Goal: Task Accomplishment & Management: Use online tool/utility

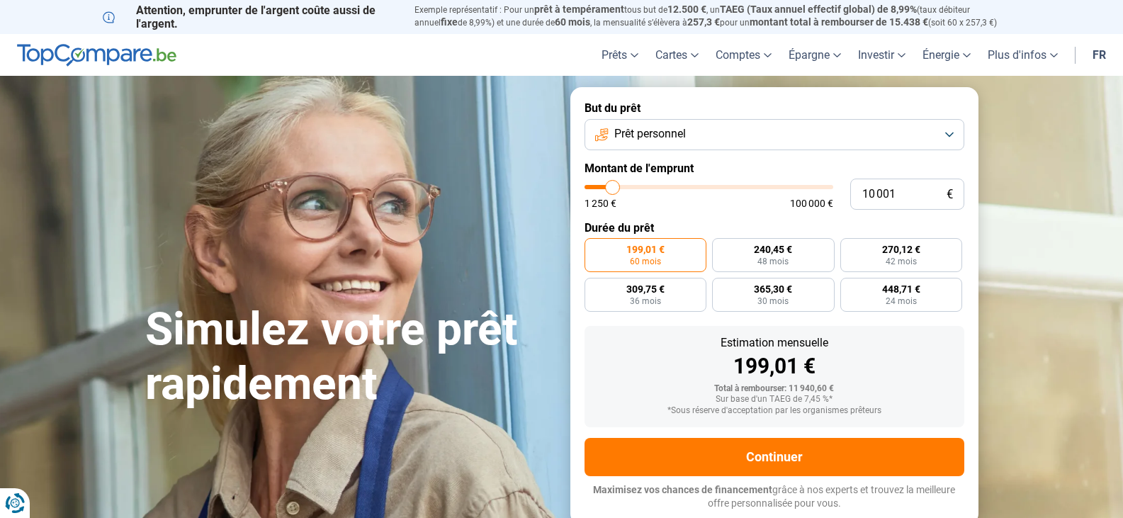
type input "9 000"
type input "9000"
type input "11 500"
type input "11500"
type input "17 000"
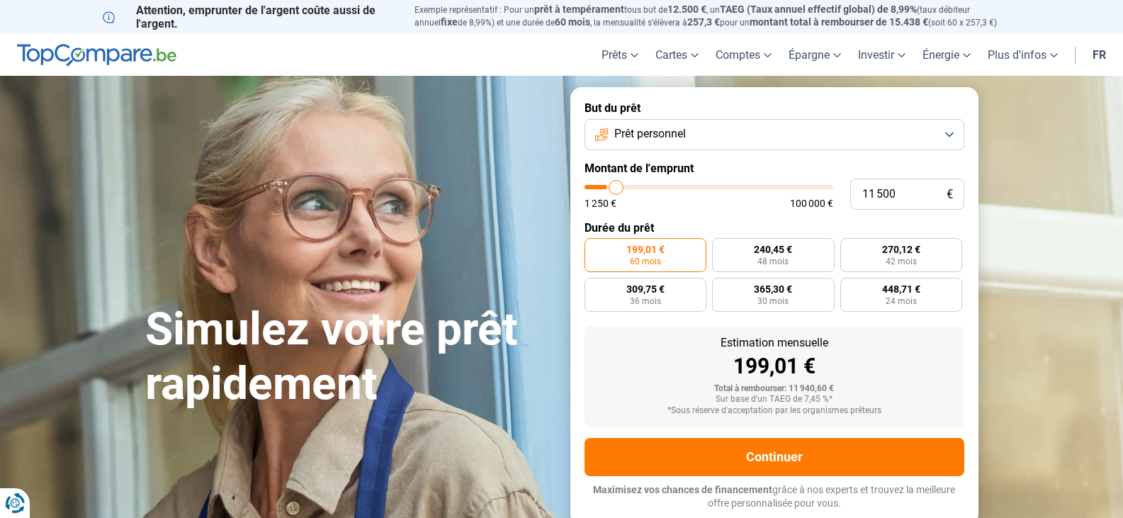
type input "17000"
type input "23 750"
type input "23750"
type input "31 750"
type input "31750"
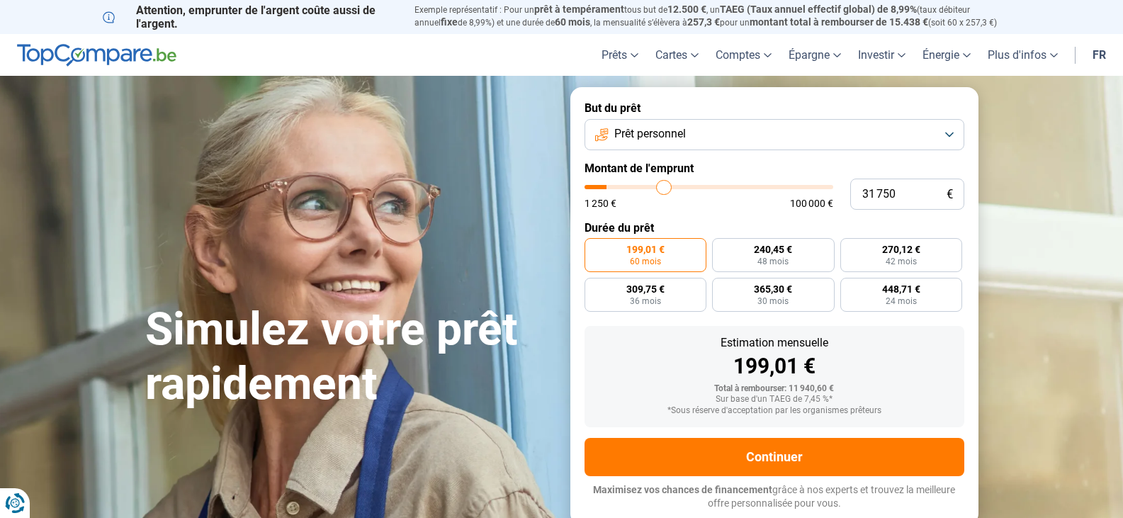
type input "40 000"
type input "40000"
type input "50 500"
type input "50500"
type input "56 250"
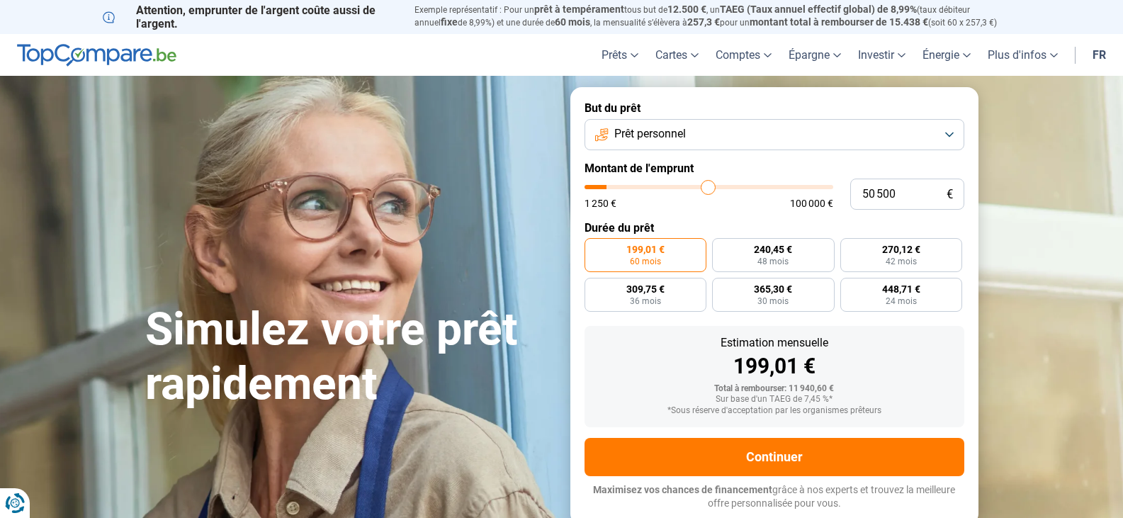
type input "56250"
type input "60 750"
type input "60750"
type input "64 500"
type input "64500"
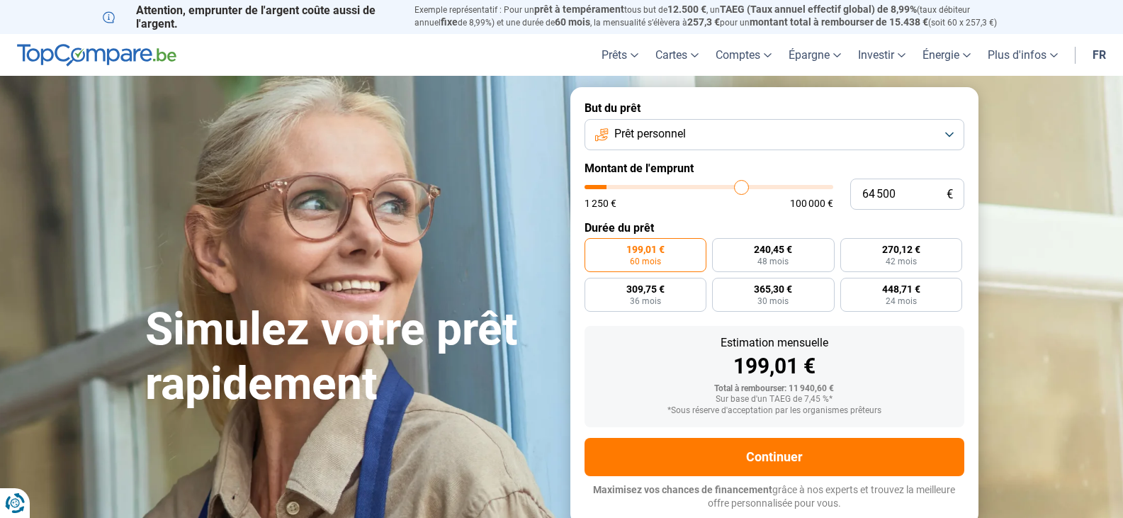
type input "66 500"
type input "66500"
type input "68 750"
type input "68750"
type input "70 750"
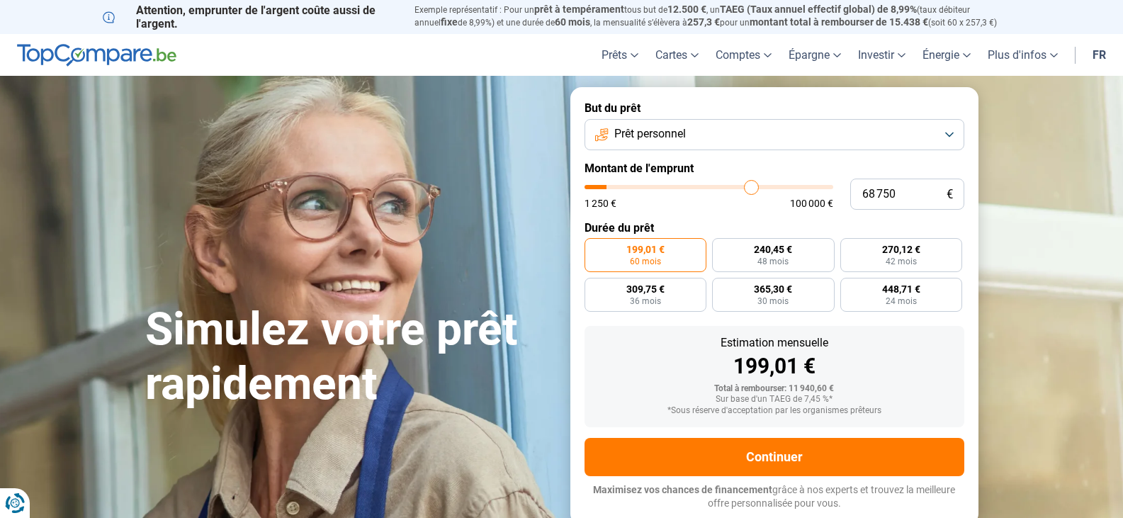
type input "70750"
type input "73 250"
type input "73250"
type input "75 250"
type input "75250"
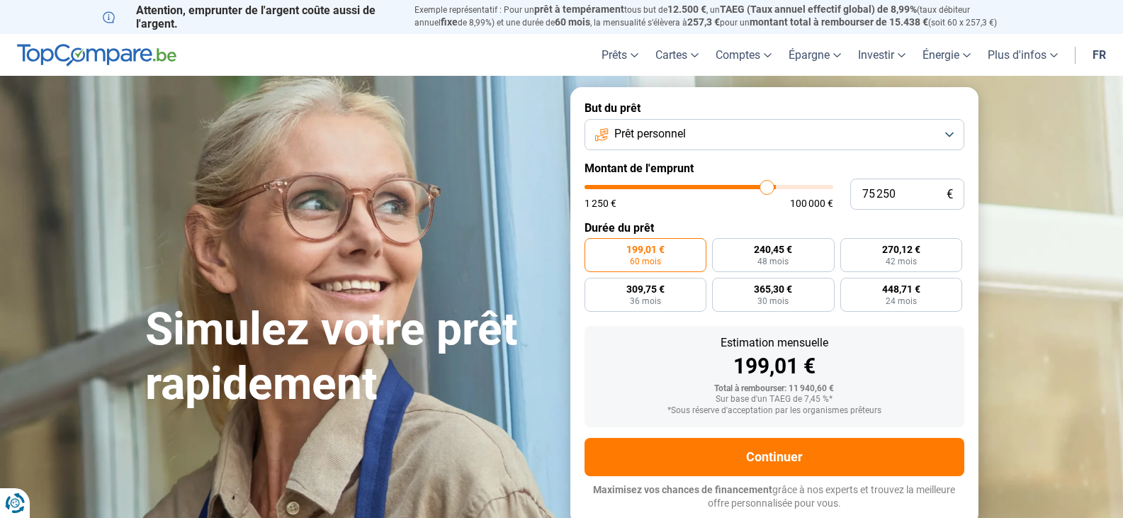
type input "77 250"
type input "77250"
type input "79 250"
type input "79250"
type input "82 250"
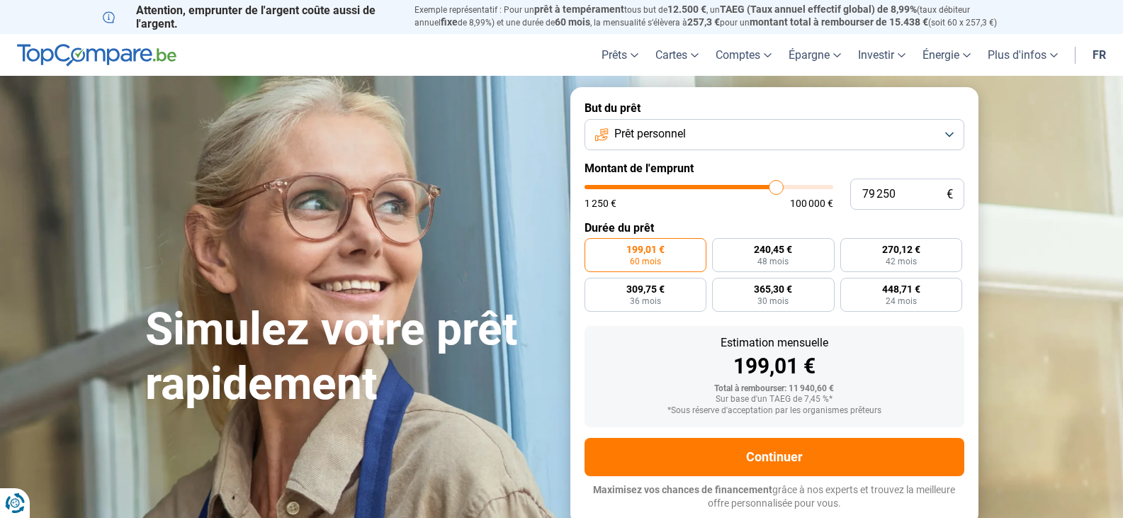
type input "82250"
type input "83 250"
type input "83250"
type input "84 500"
type input "84500"
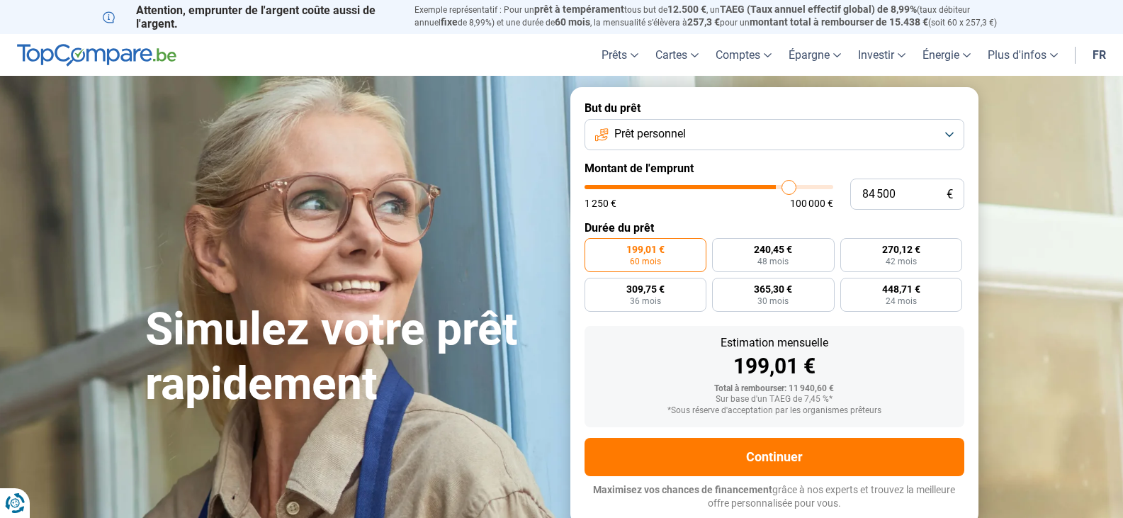
type input "85 250"
type input "85250"
type input "85 500"
type input "85500"
type input "86 000"
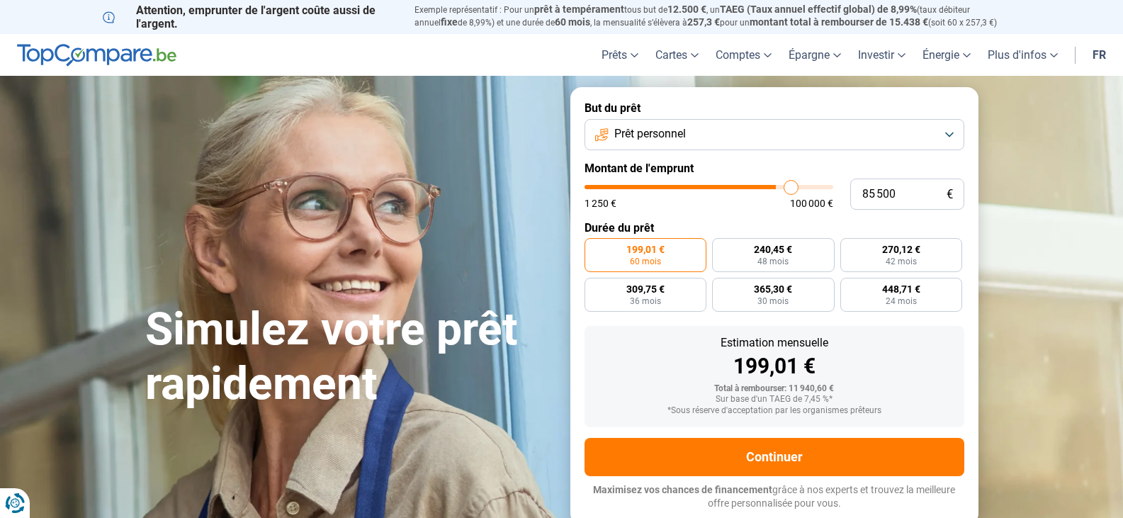
type input "86000"
type input "87 000"
type input "87000"
type input "89 500"
type input "89500"
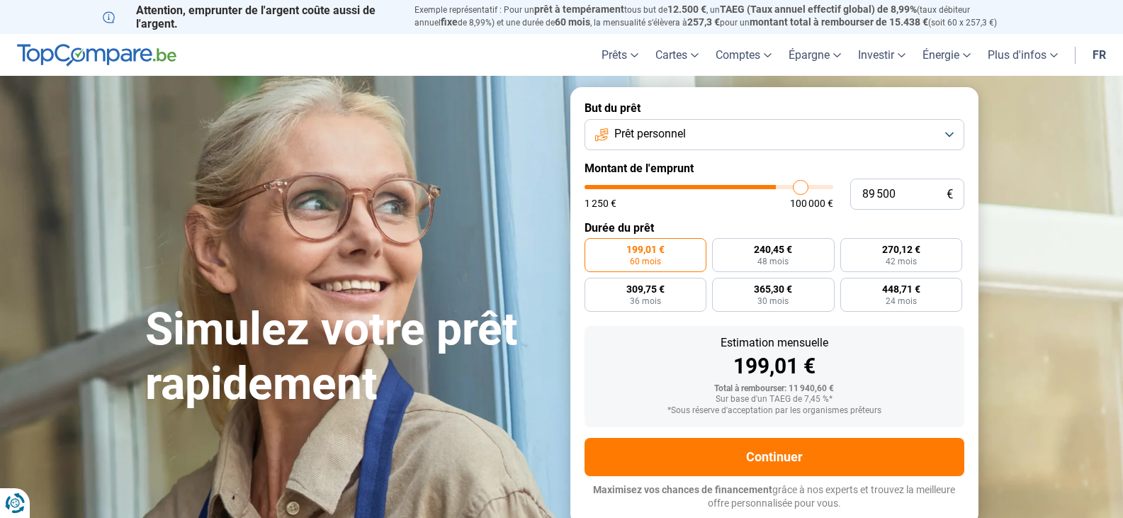
type input "92 500"
type input "92500"
type input "96 250"
type input "96250"
type input "99 250"
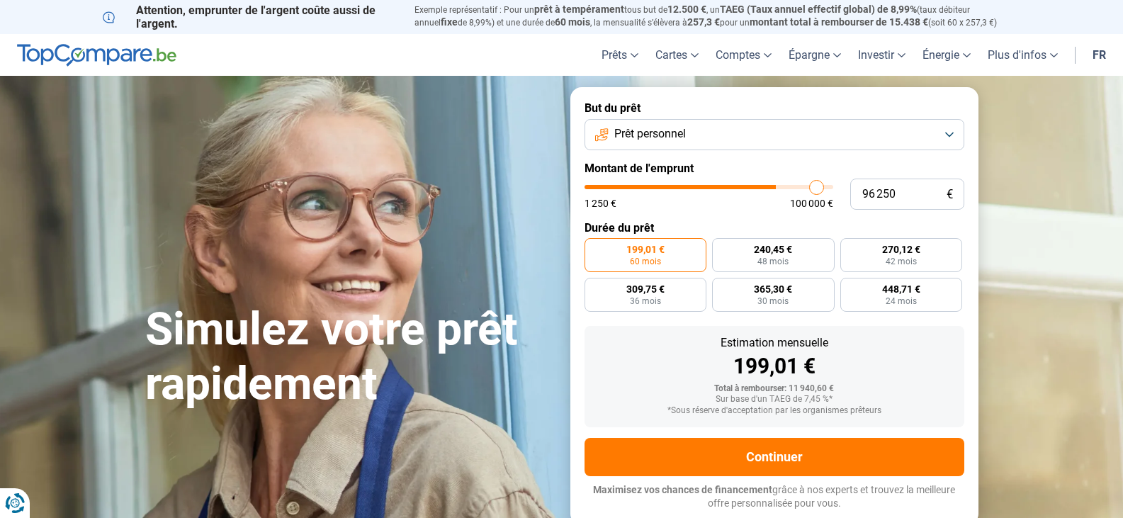
type input "99250"
type input "100 000"
drag, startPoint x: 610, startPoint y: 186, endPoint x: 900, endPoint y: 200, distance: 290.8
type input "100000"
click at [833, 189] on input "range" at bounding box center [708, 187] width 249 height 4
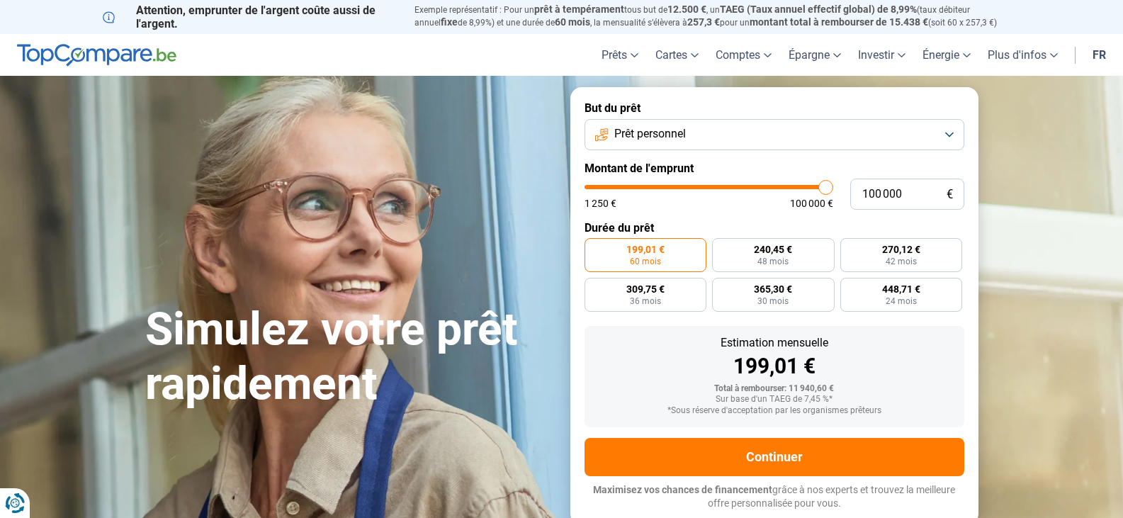
radio input "false"
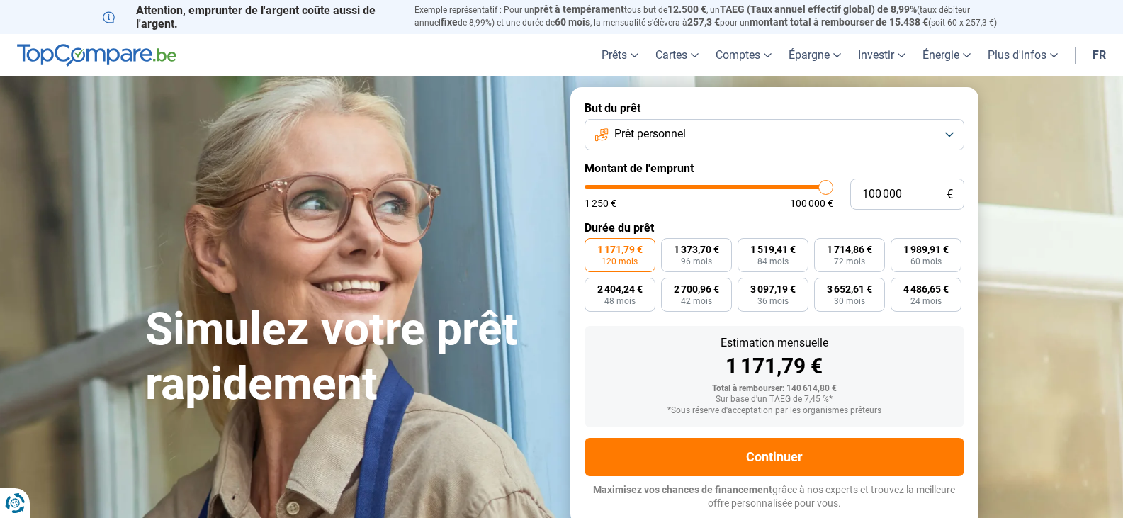
click at [947, 128] on button "Prêt personnel" at bounding box center [774, 134] width 380 height 31
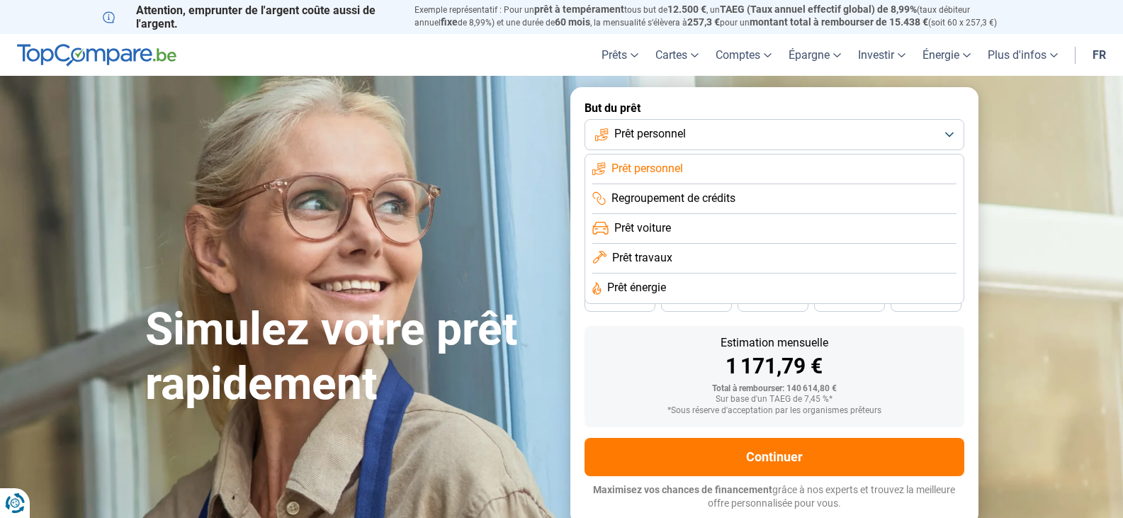
scroll to position [71, 0]
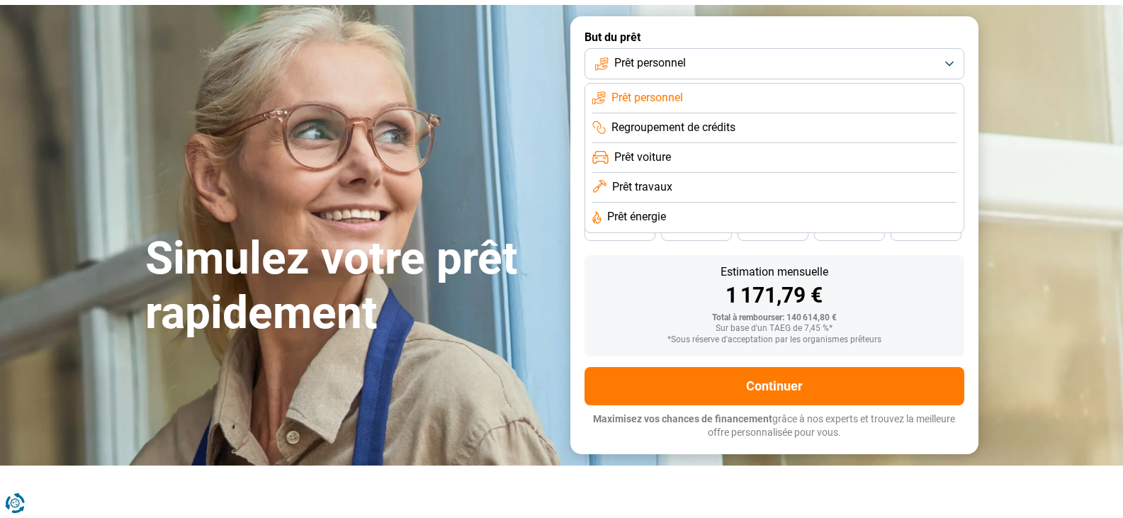
click at [1064, 84] on section "Simulez votre prêt rapidement Simulez votre prêt rapidement But du prêt Prêt pe…" at bounding box center [561, 235] width 1123 height 460
